Goal: Navigation & Orientation: Find specific page/section

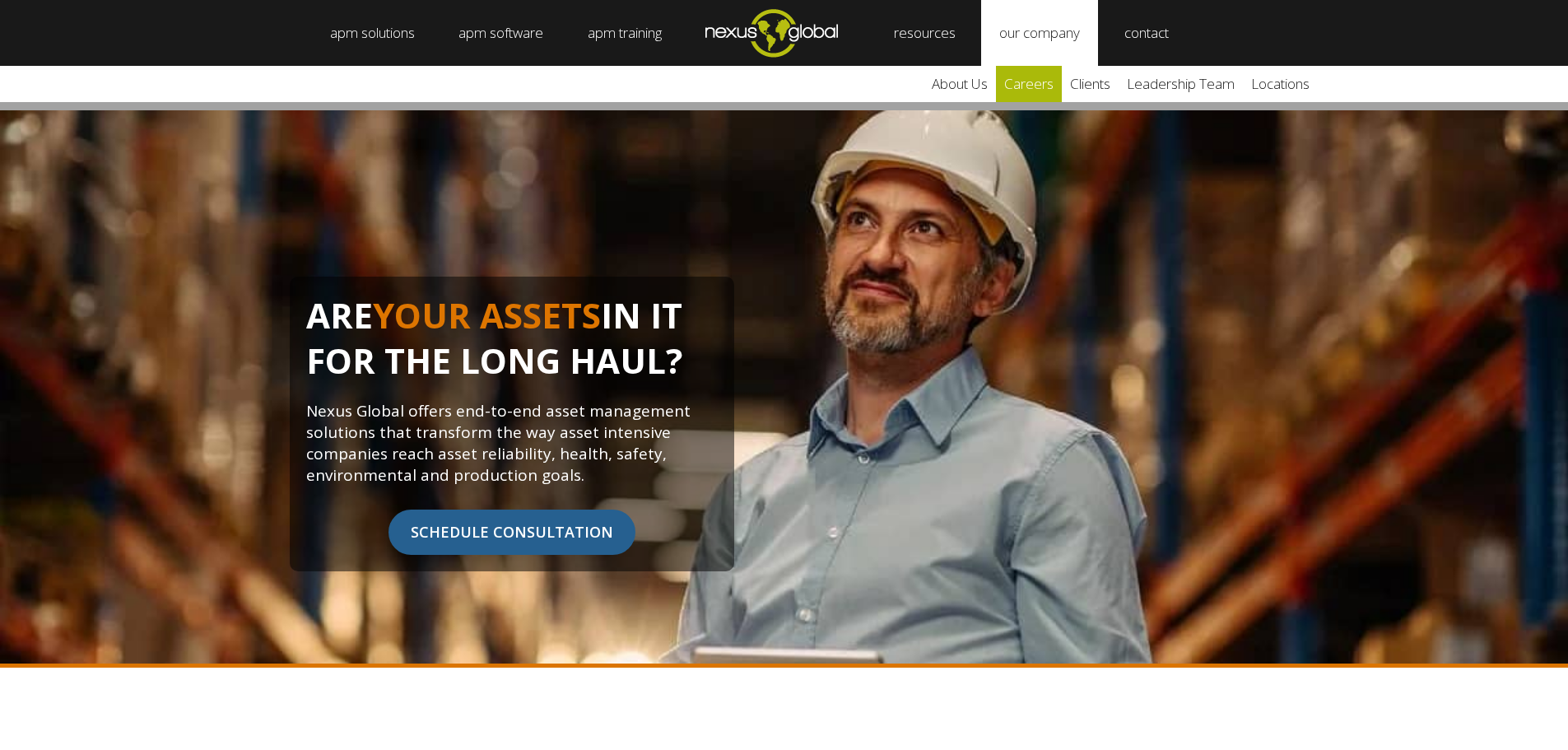
click at [1049, 88] on link "careers" at bounding box center [1028, 84] width 66 height 37
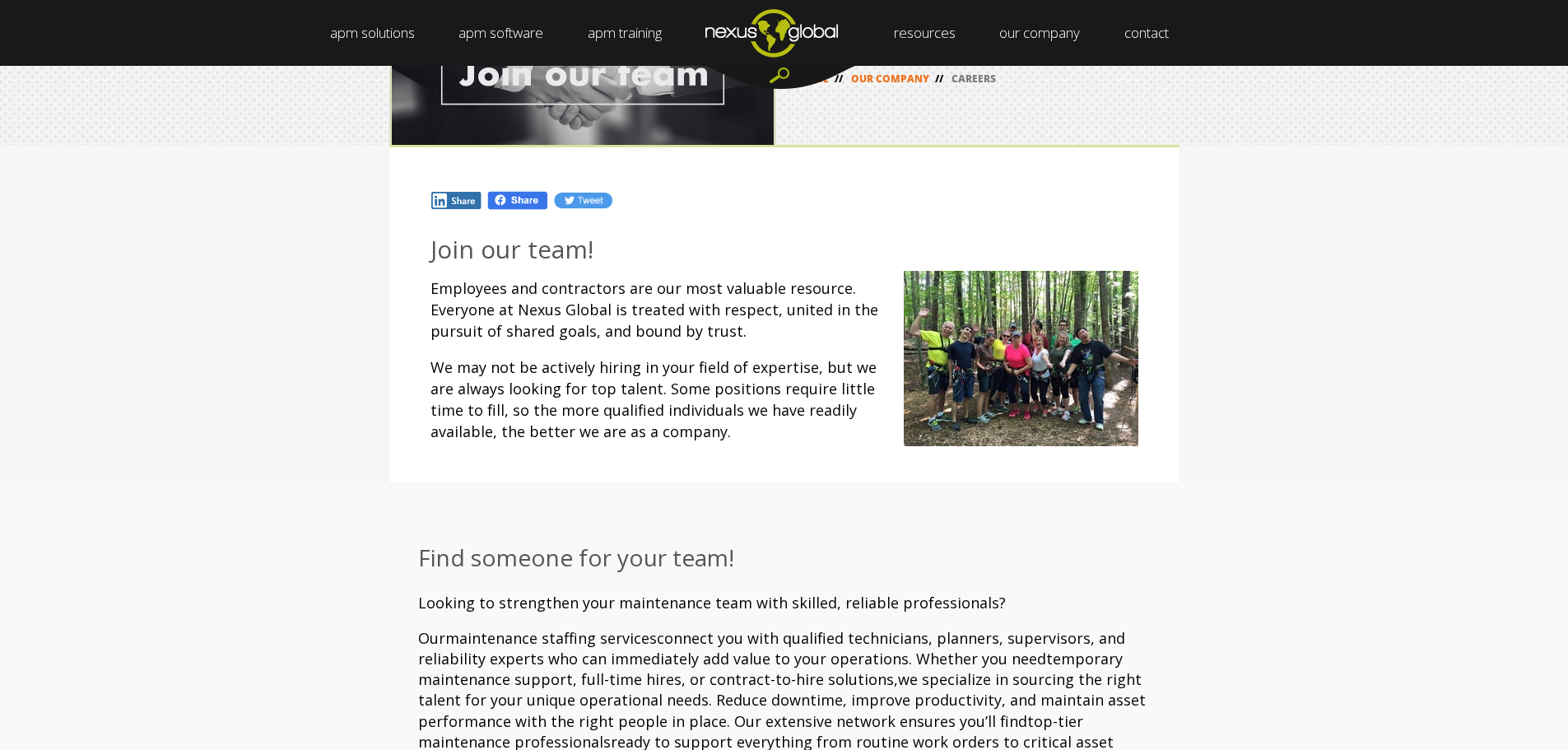
scroll to position [82, 0]
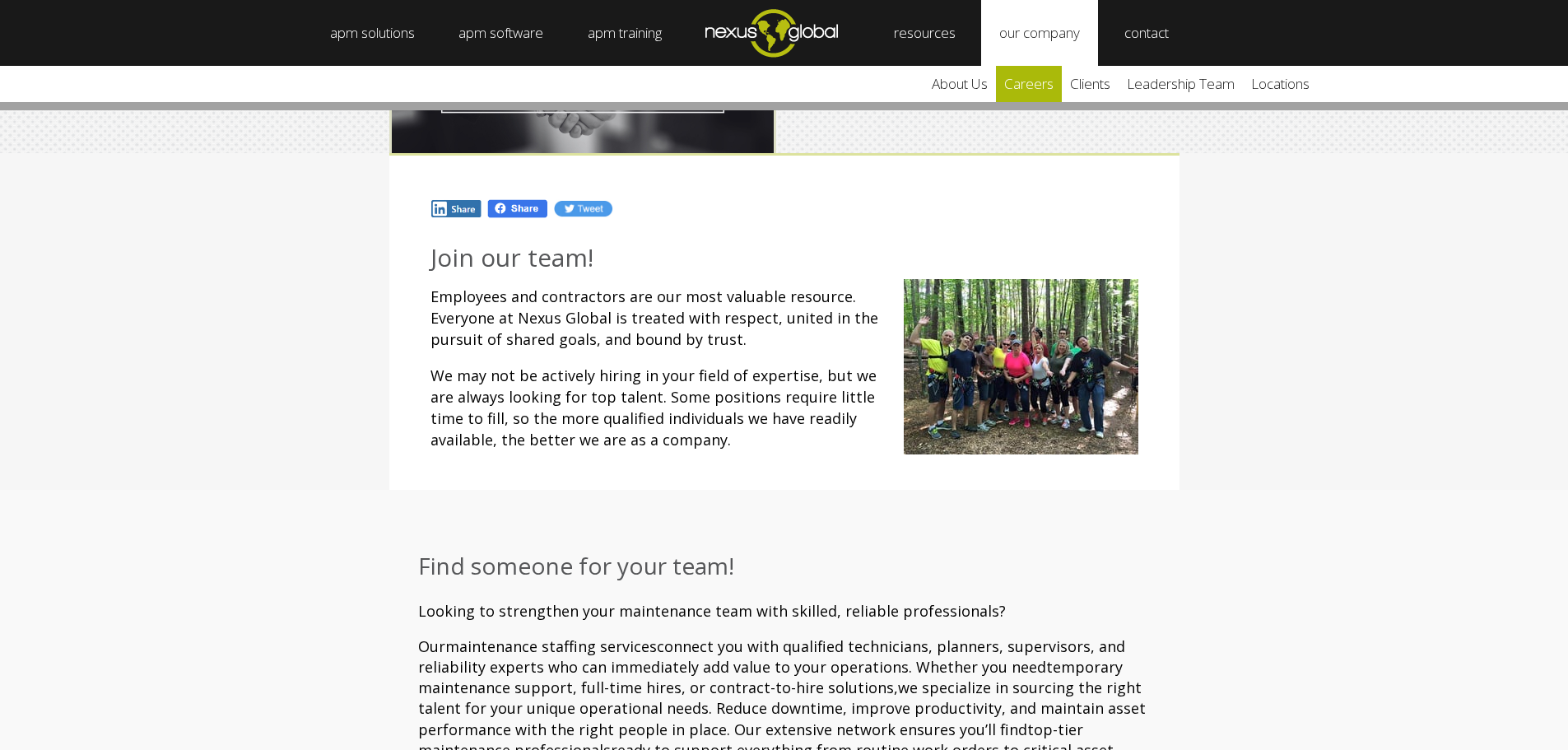
click at [1045, 75] on link "careers" at bounding box center [1028, 84] width 66 height 37
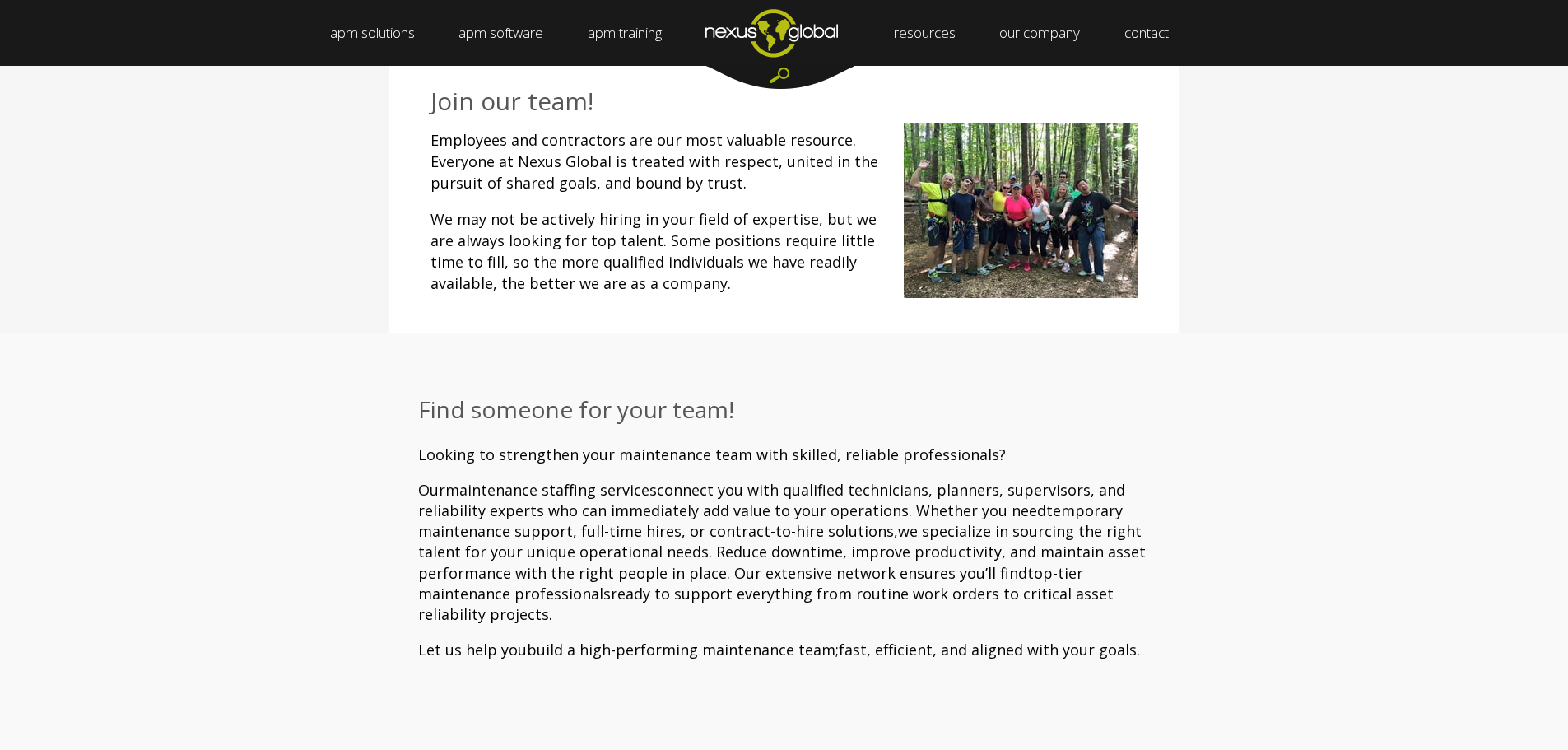
scroll to position [82, 0]
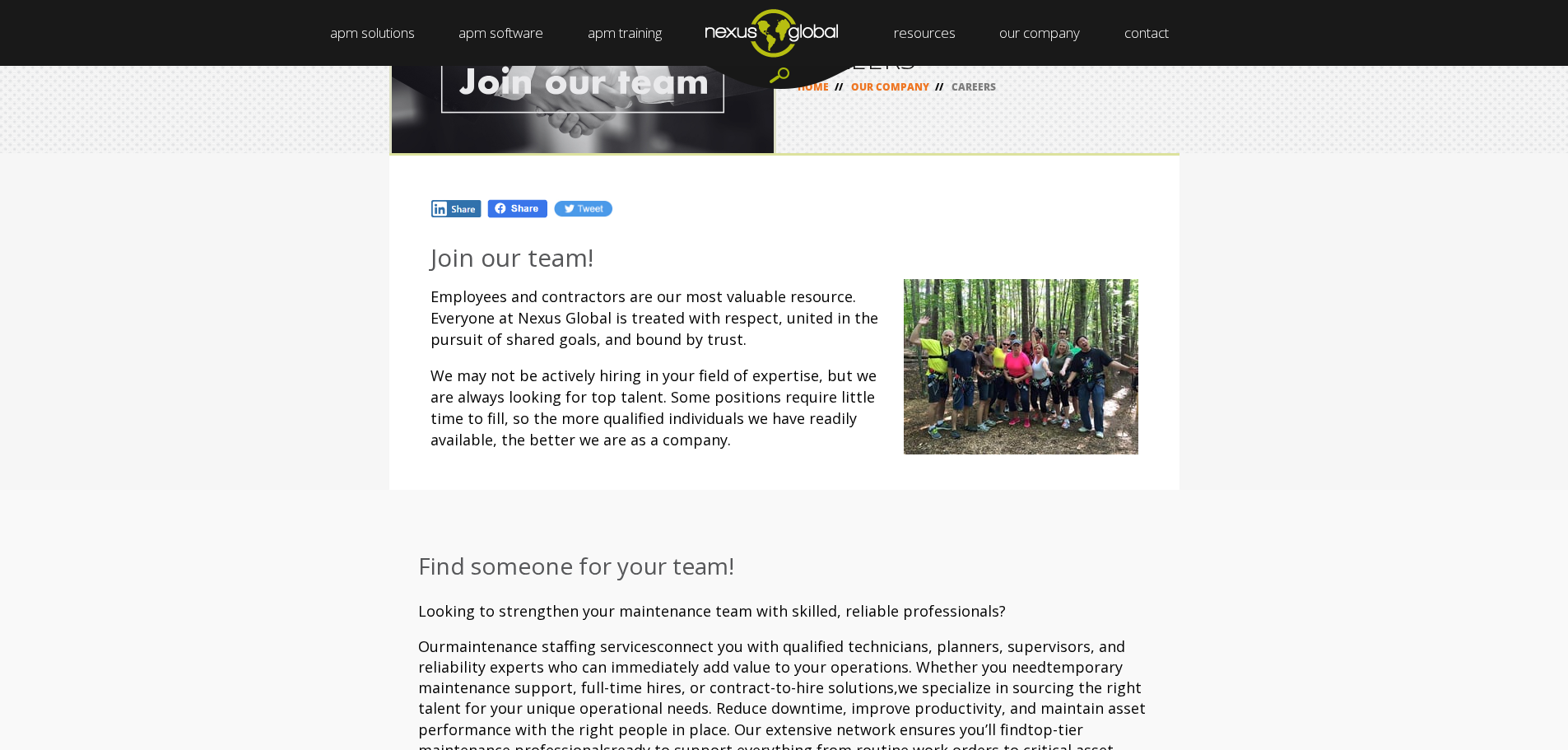
click at [1023, 359] on img at bounding box center [1020, 366] width 235 height 175
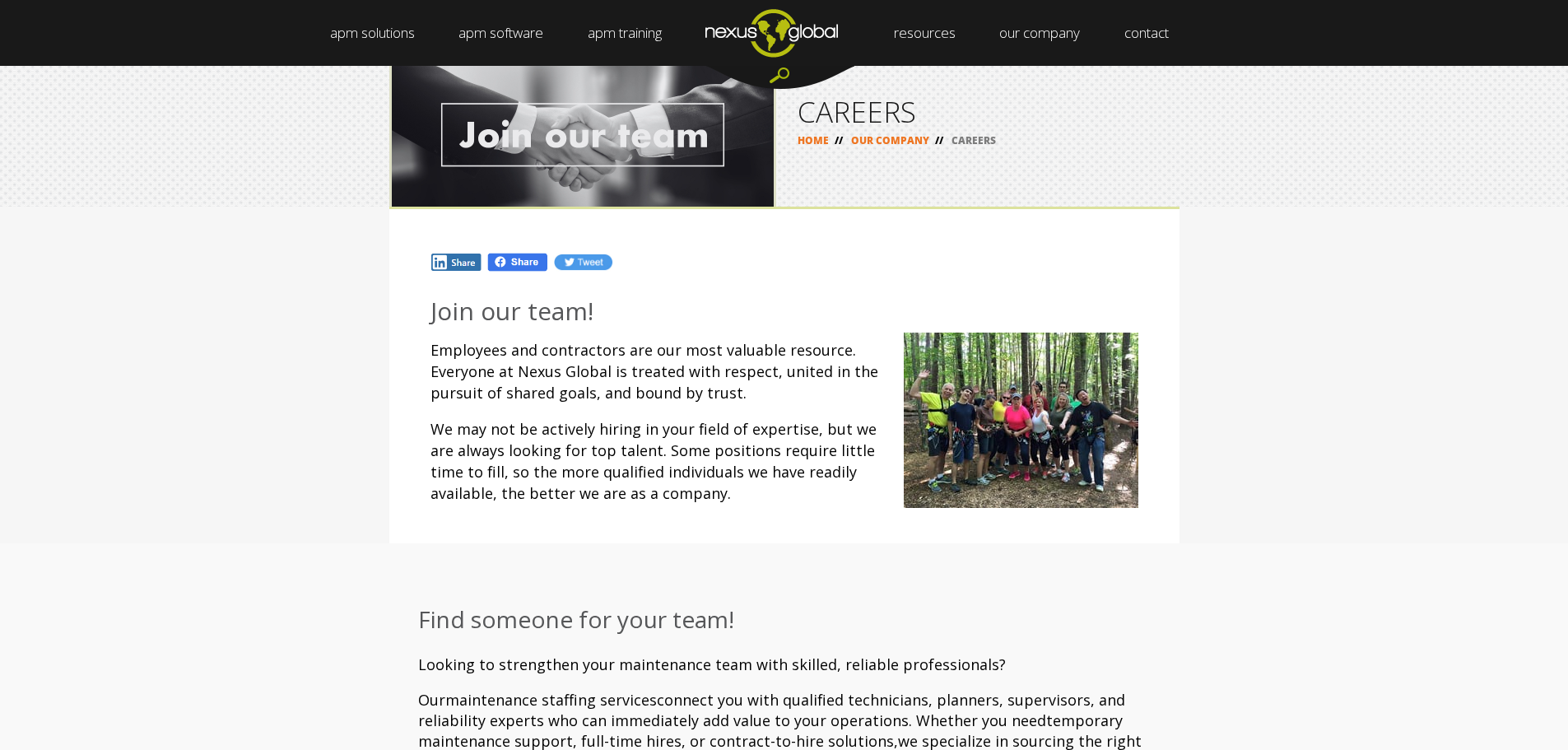
scroll to position [0, 0]
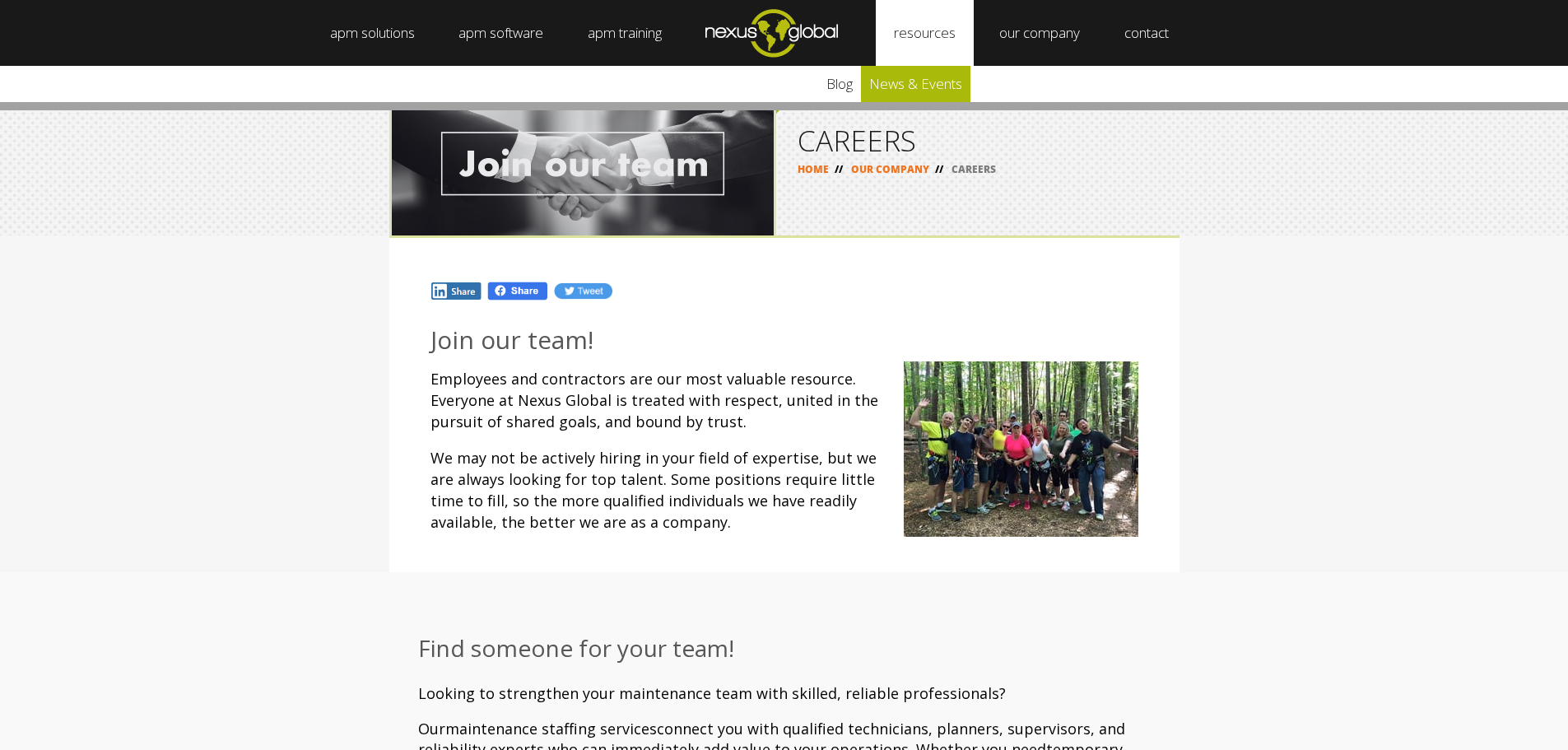
click at [912, 83] on link "news & events" at bounding box center [916, 84] width 110 height 37
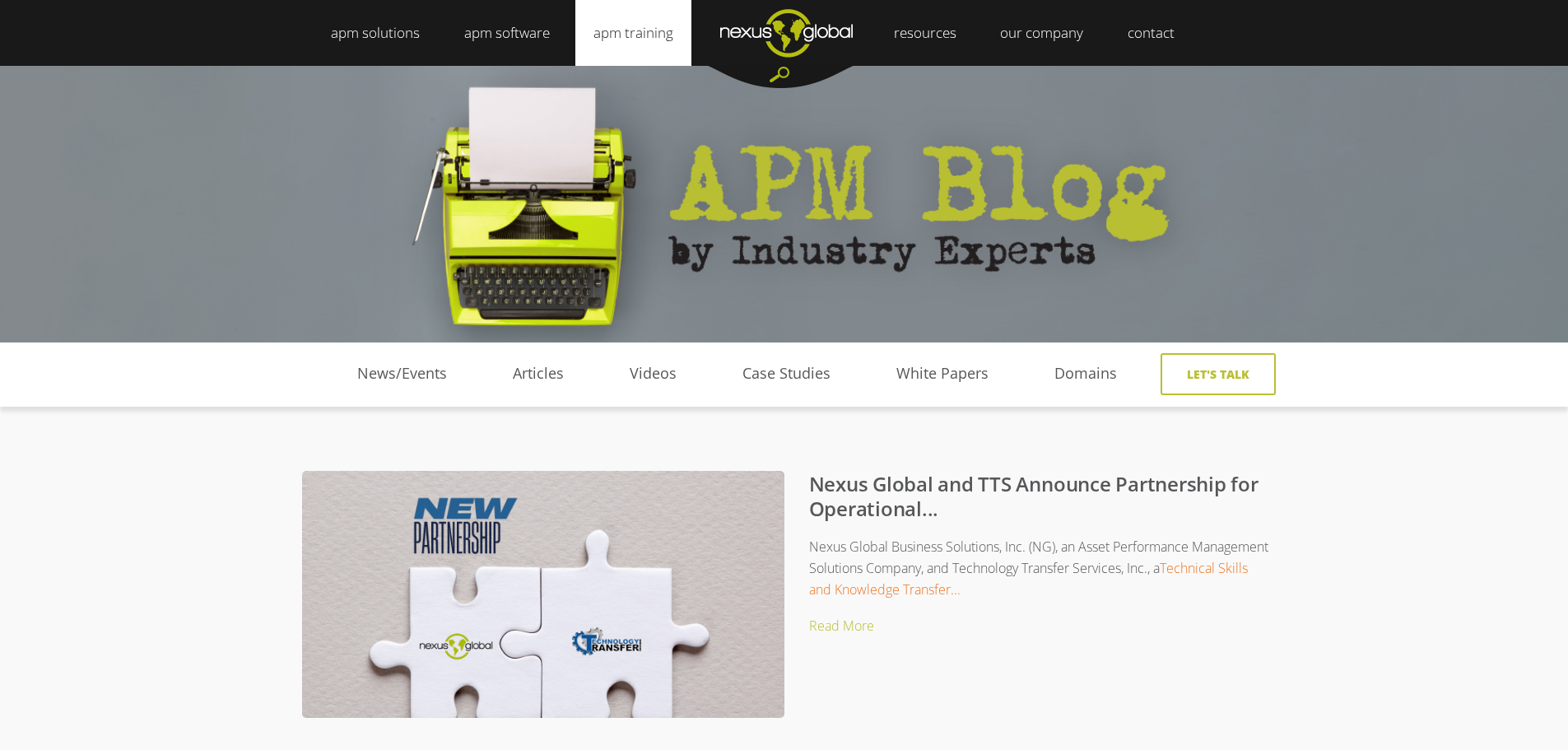
click at [630, 35] on link "apm training" at bounding box center [633, 32] width 116 height 66
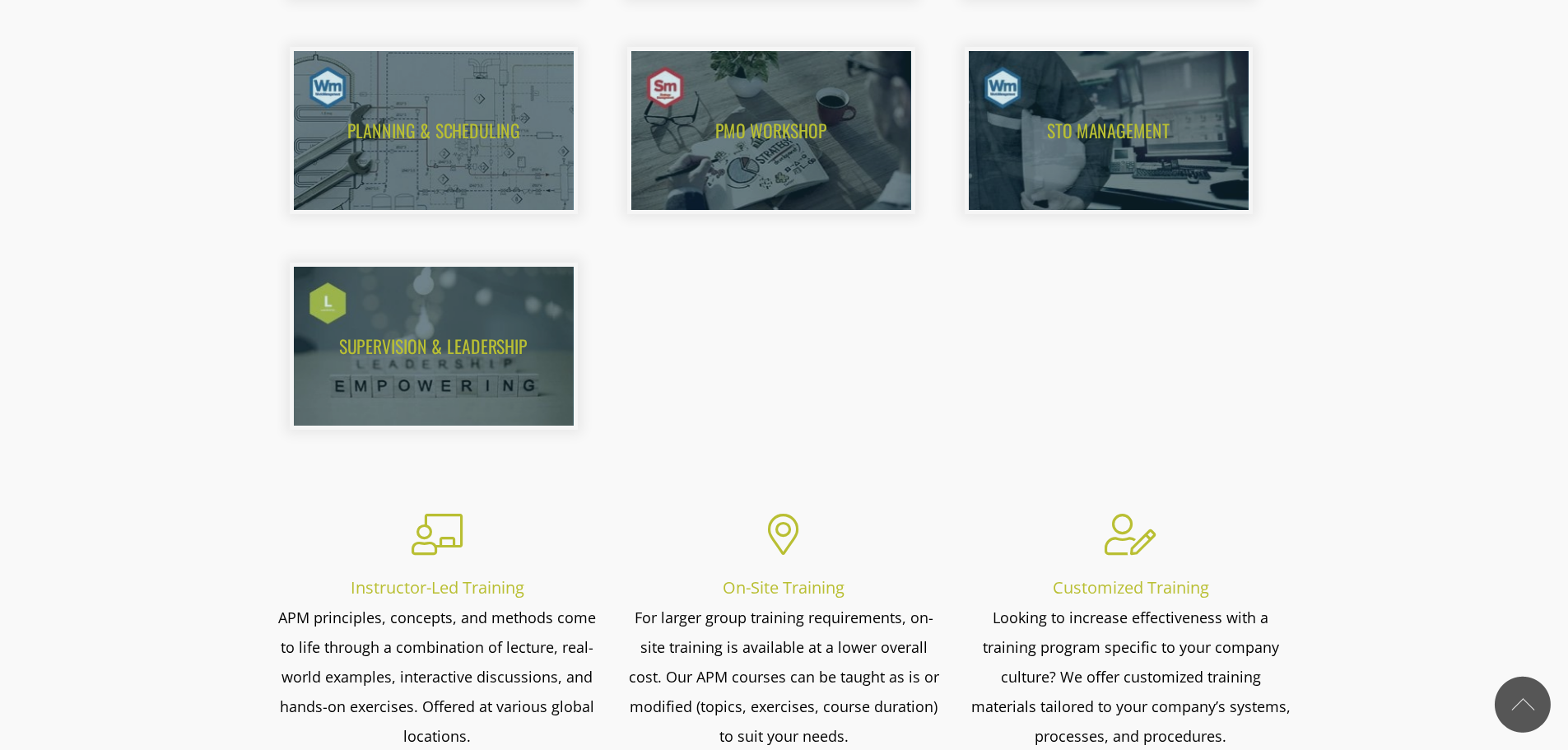
scroll to position [1561, 0]
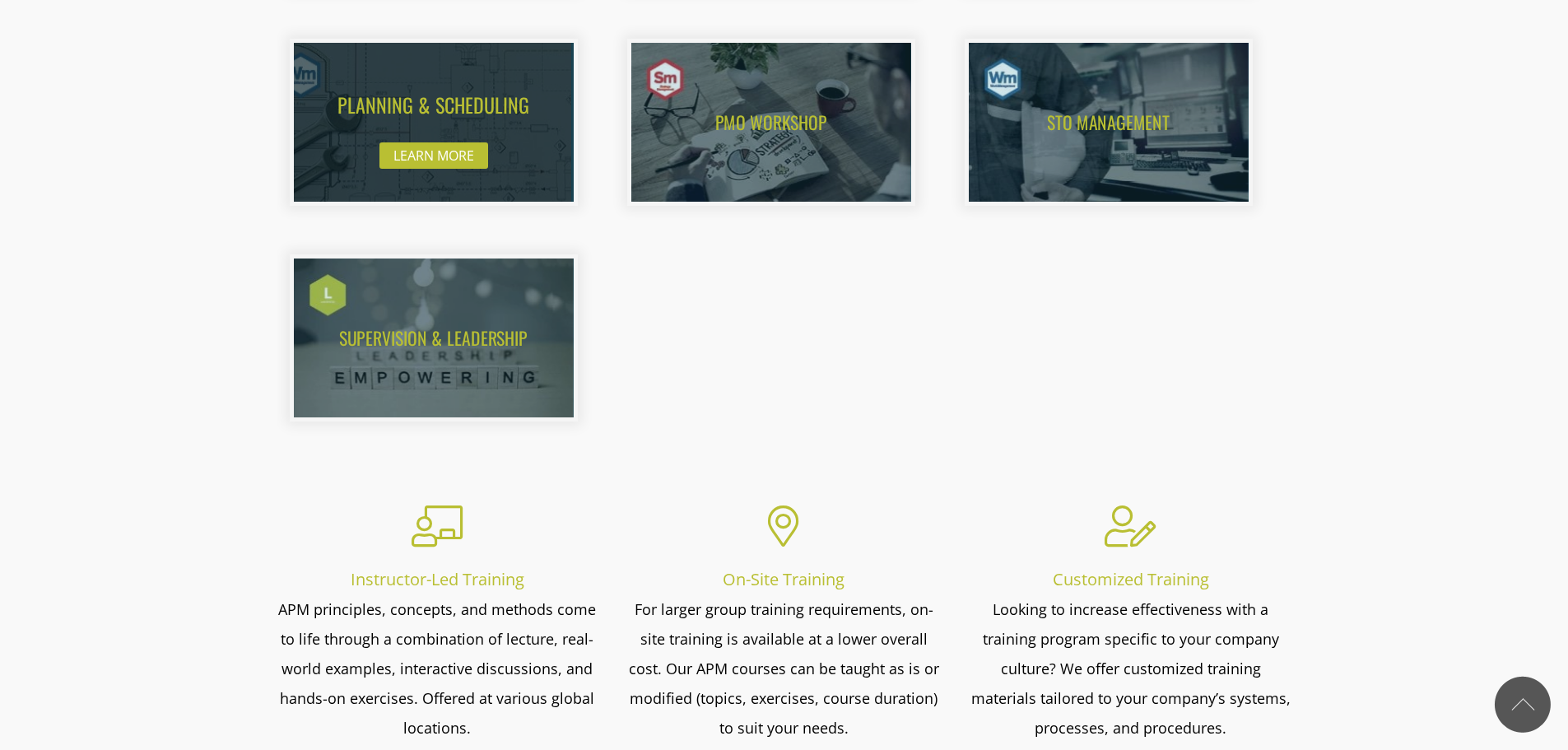
click at [441, 105] on img at bounding box center [416, 122] width 308 height 175
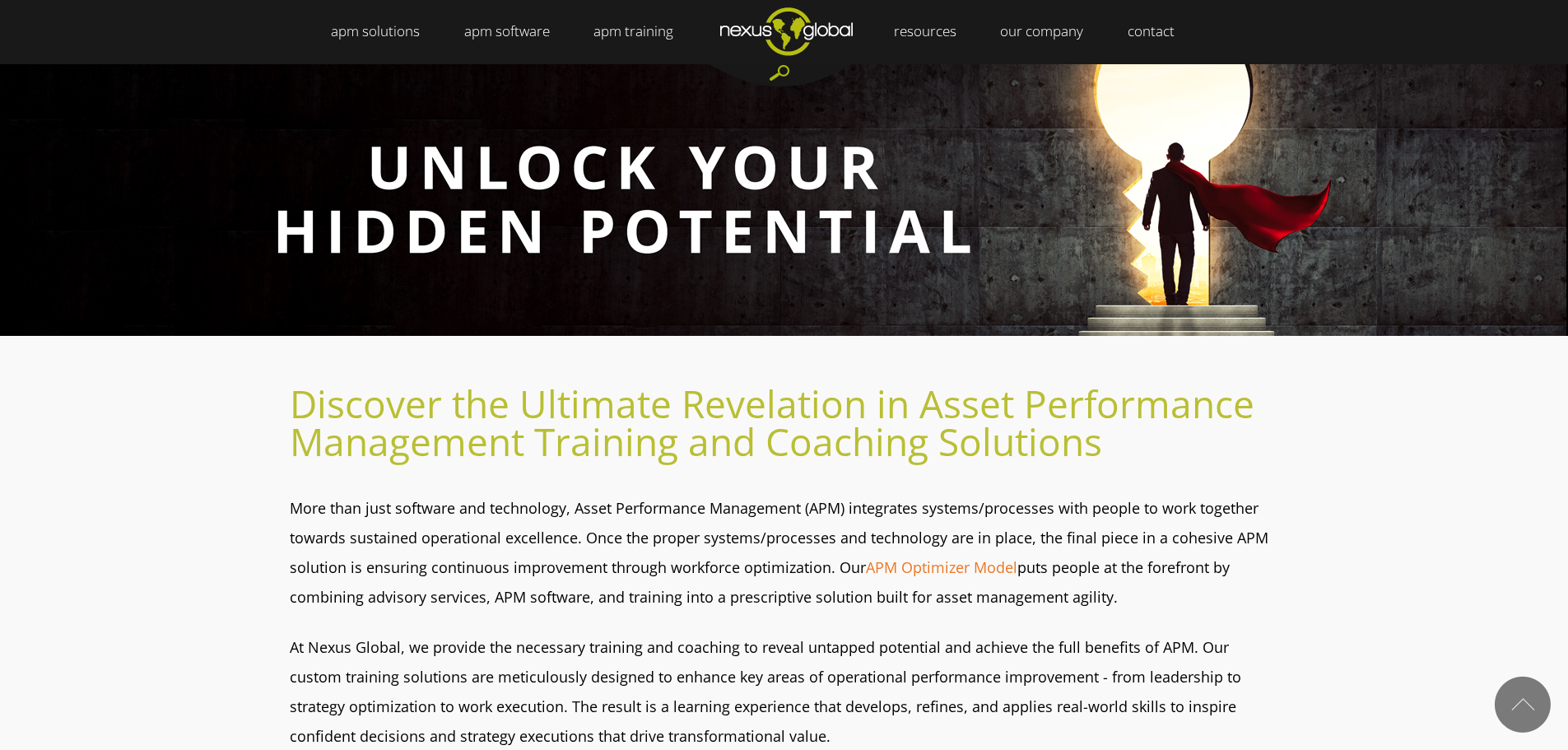
scroll to position [0, 0]
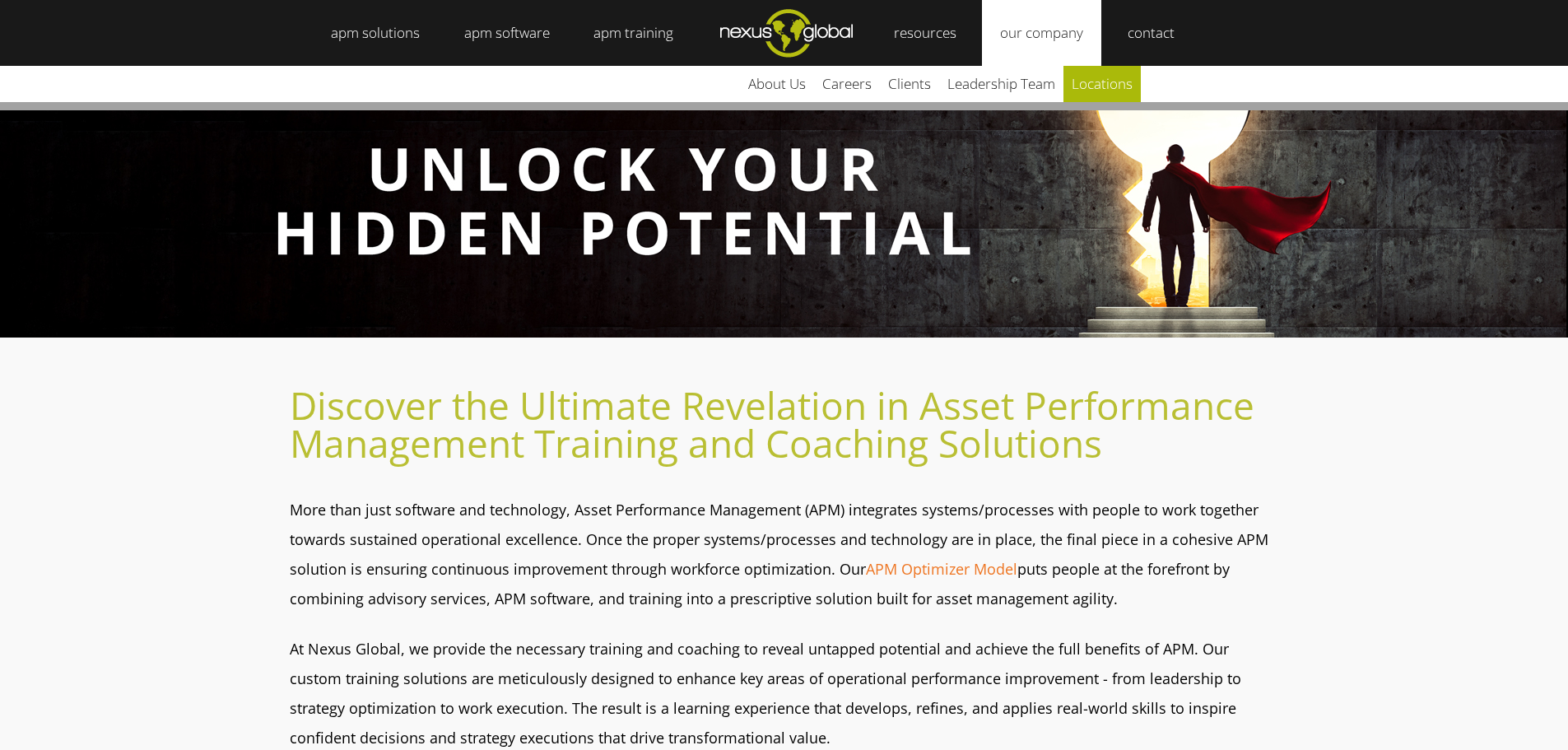
click at [1076, 85] on link "locations" at bounding box center [1102, 84] width 77 height 37
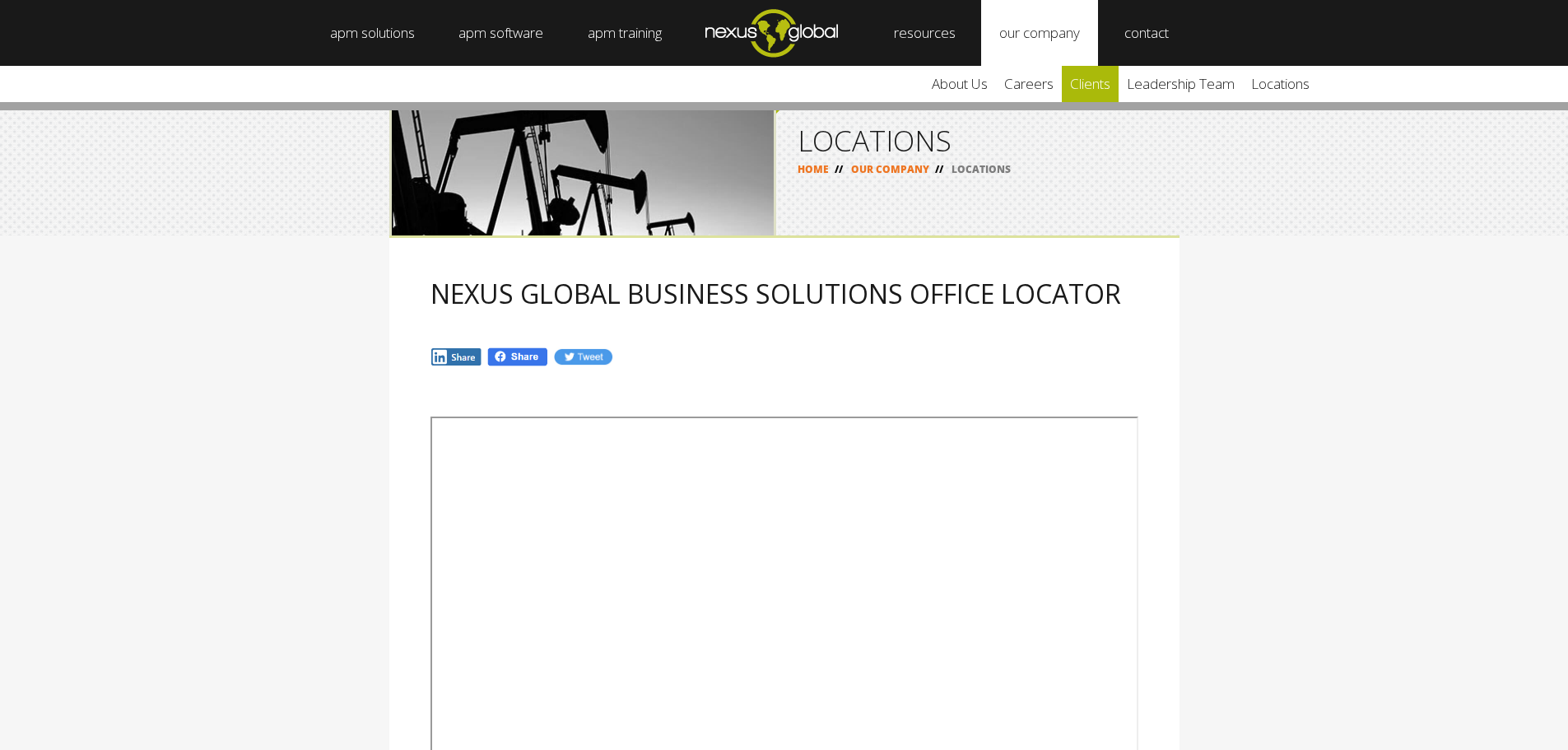
click at [1111, 77] on link "clients" at bounding box center [1090, 84] width 56 height 37
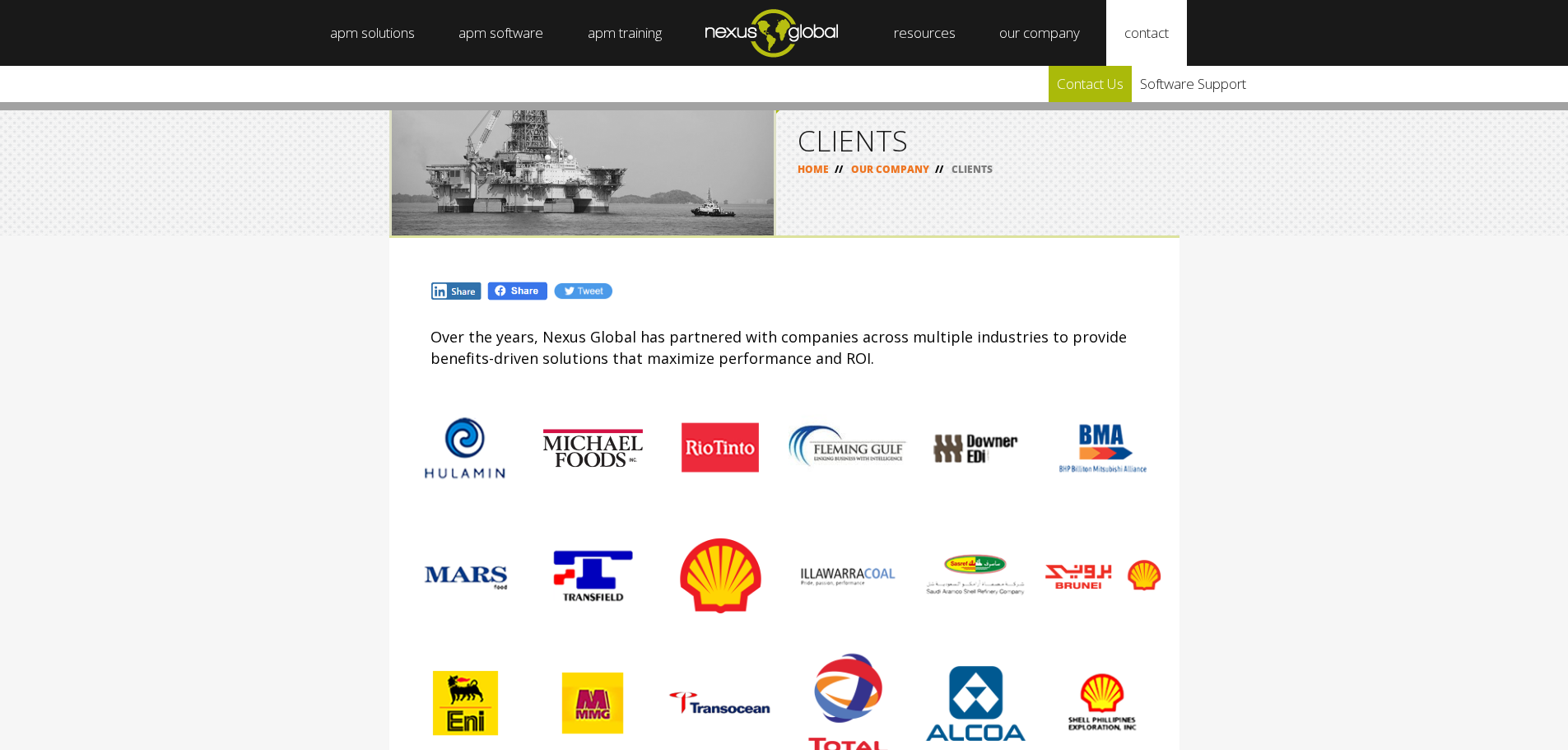
click at [1099, 80] on link "Contact Us" at bounding box center [1090, 84] width 83 height 37
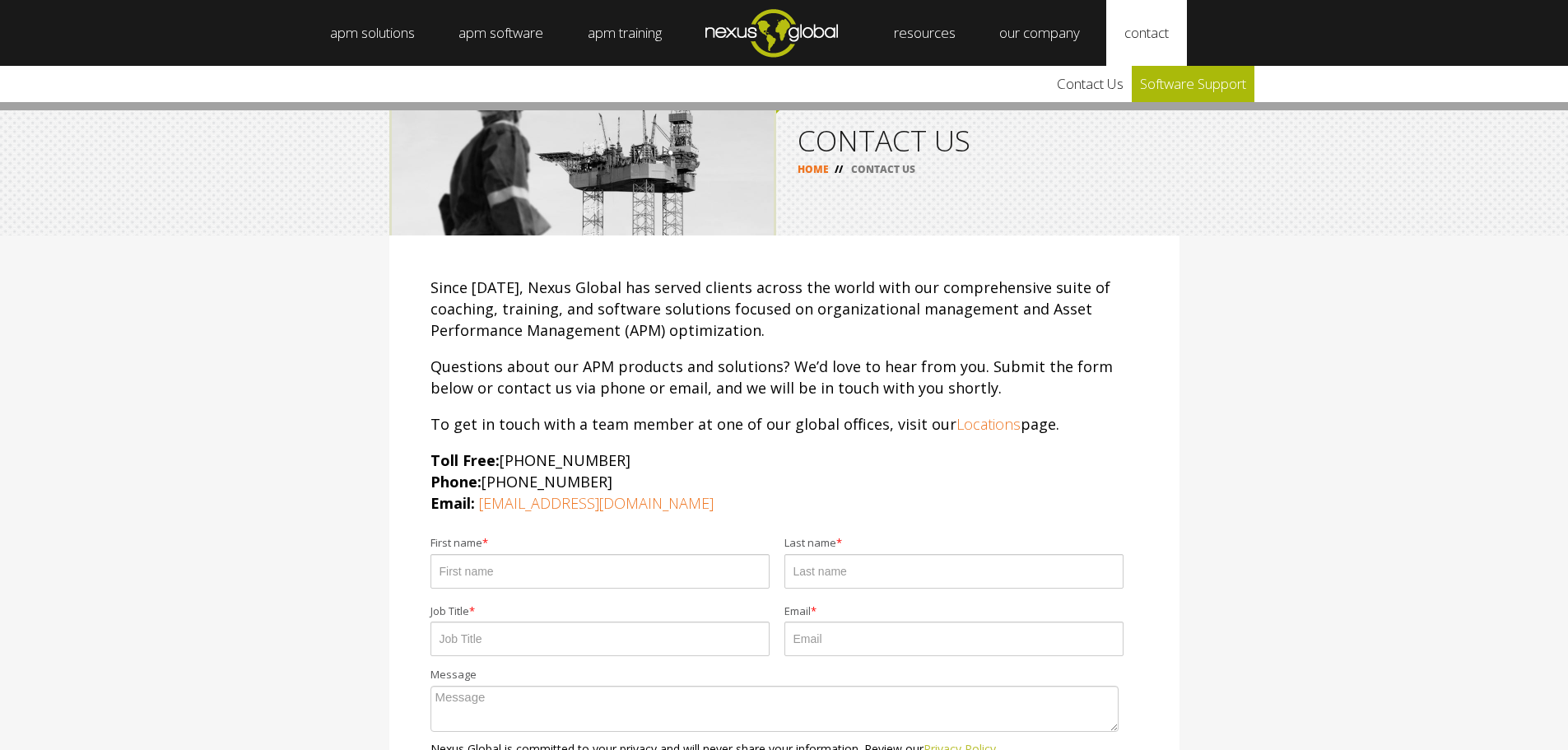
click at [1205, 80] on link "Software Support" at bounding box center [1193, 84] width 123 height 37
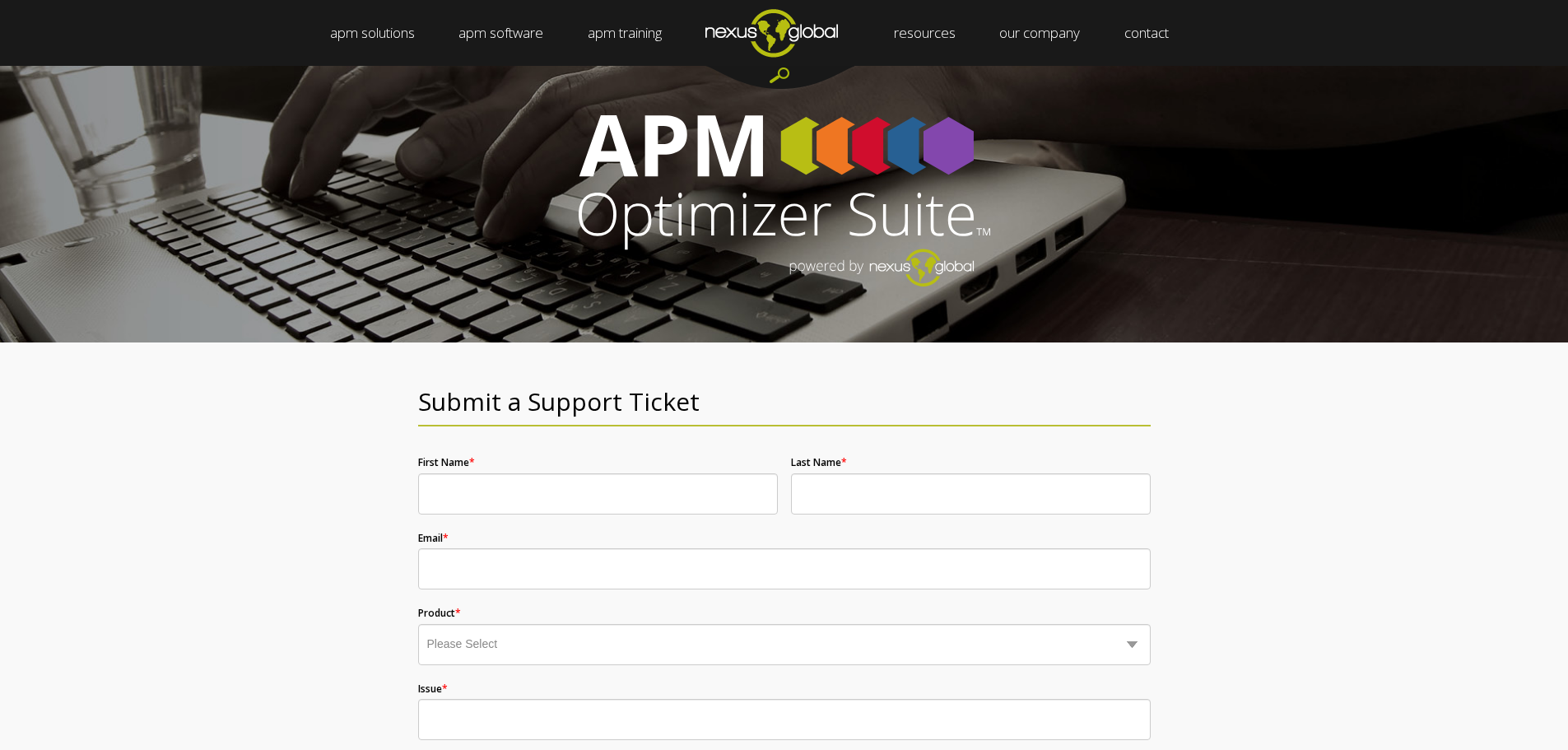
click at [786, 19] on img "Navigation Menu" at bounding box center [771, 32] width 176 height 65
